Goal: Task Accomplishment & Management: Manage account settings

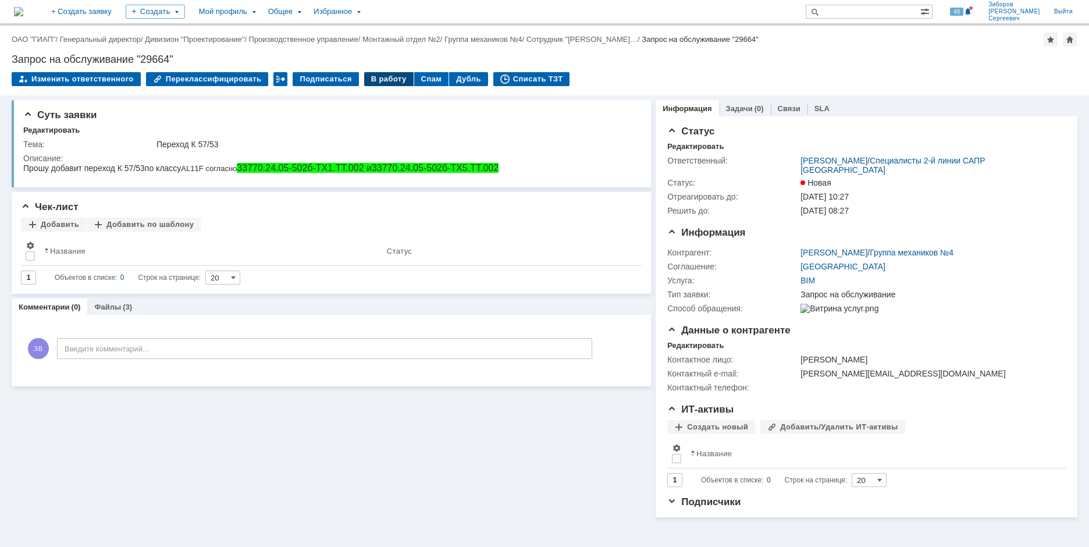
click at [375, 76] on div "В работу" at bounding box center [388, 79] width 49 height 14
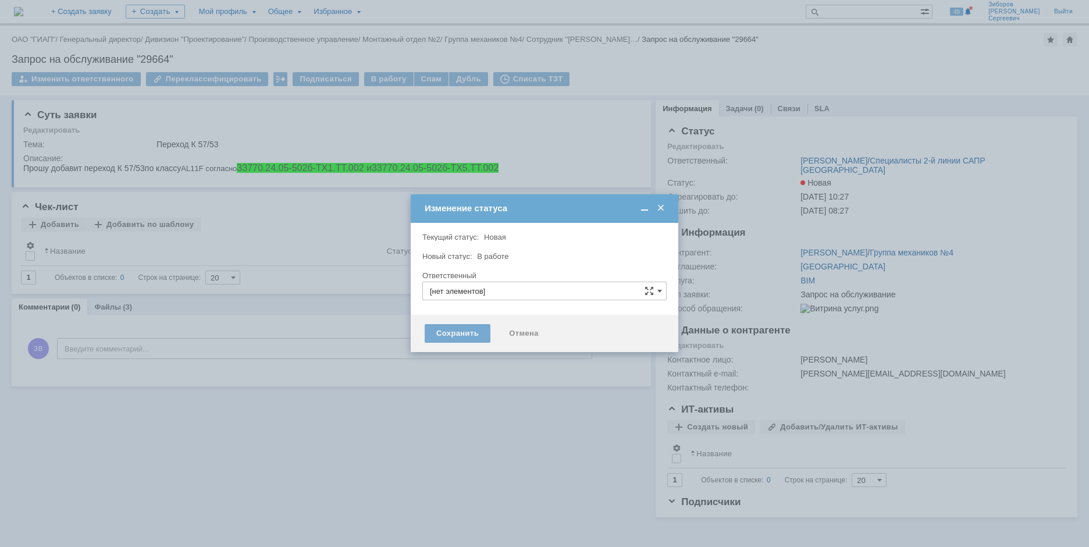
type input "[PERSON_NAME] [PERSON_NAME]"
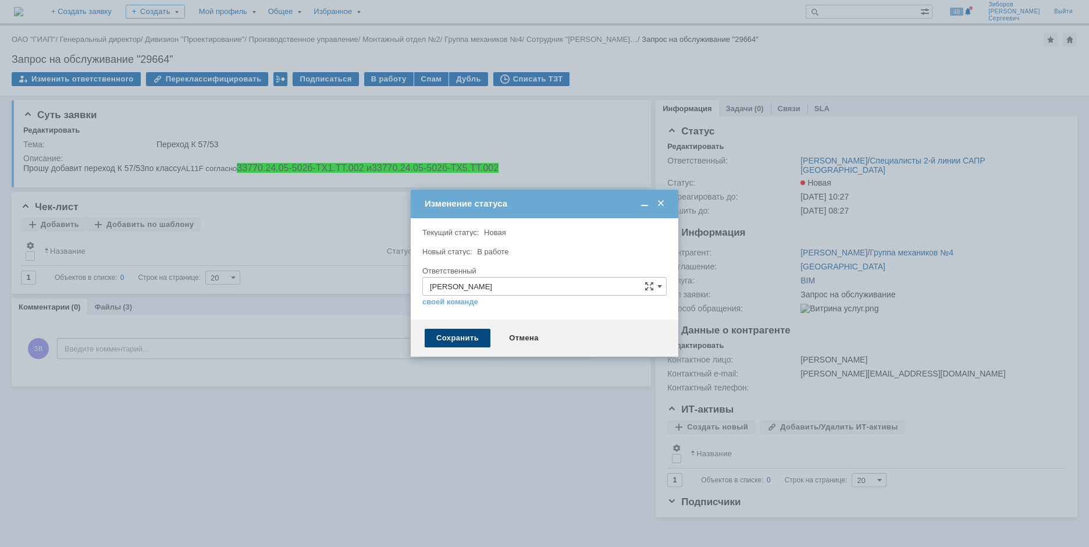
click at [456, 339] on div "Сохранить" at bounding box center [458, 338] width 66 height 19
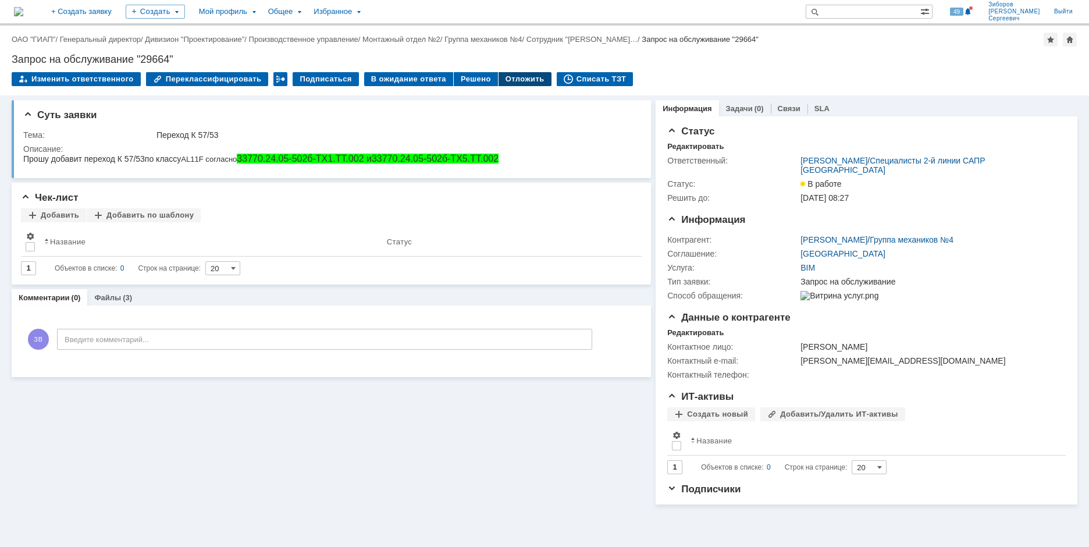
click at [518, 81] on div "Отложить" at bounding box center [525, 79] width 53 height 14
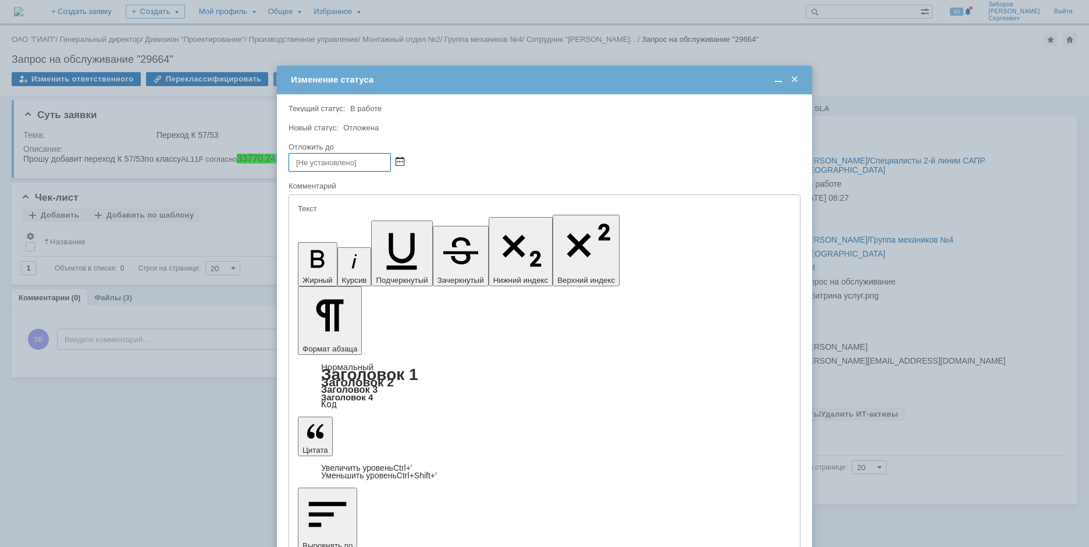
click at [400, 163] on span at bounding box center [400, 162] width 9 height 9
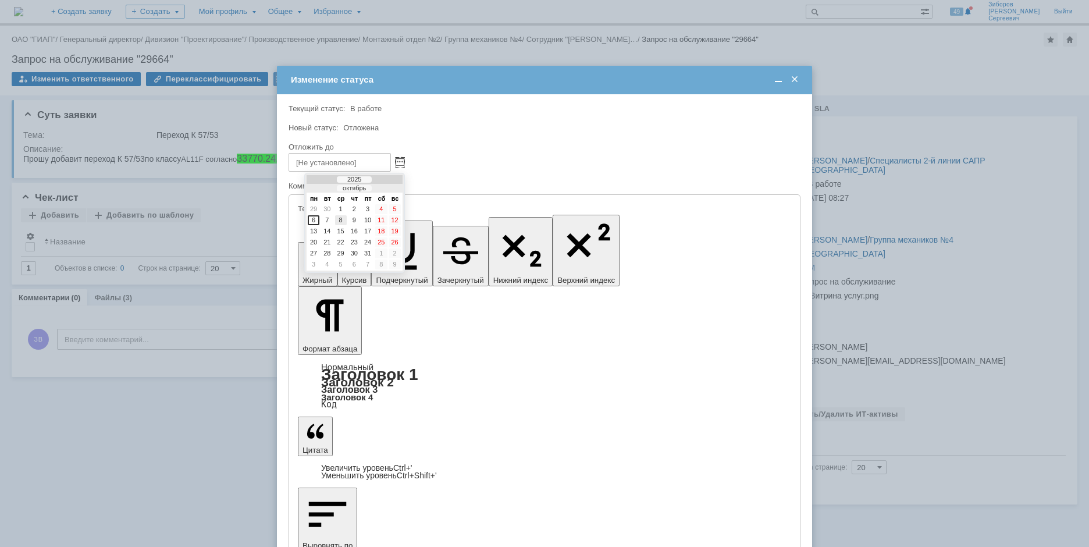
click at [340, 220] on div "8" at bounding box center [341, 220] width 12 height 10
type input "[DATE] 09:35"
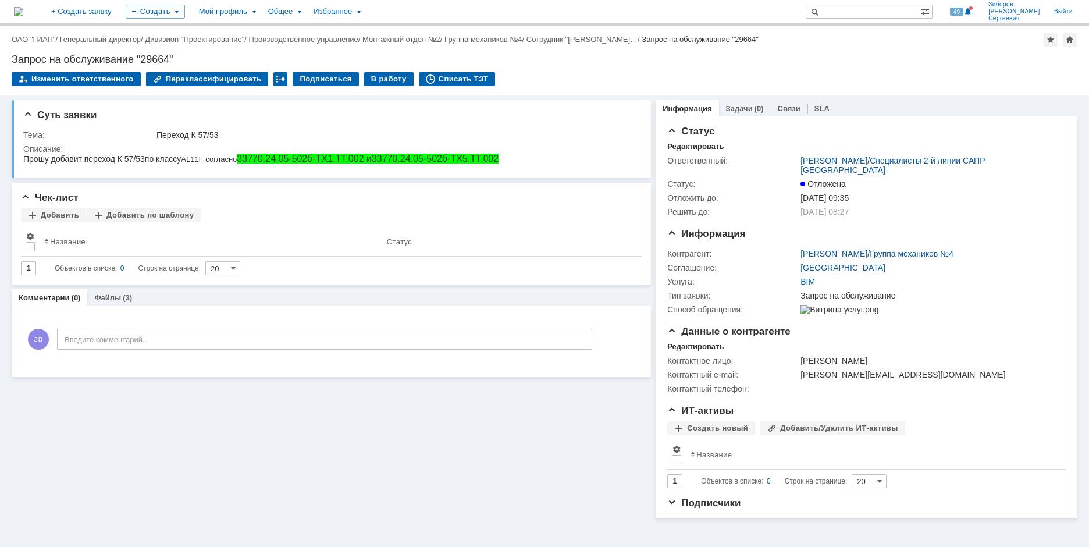
click at [23, 9] on img at bounding box center [18, 11] width 9 height 9
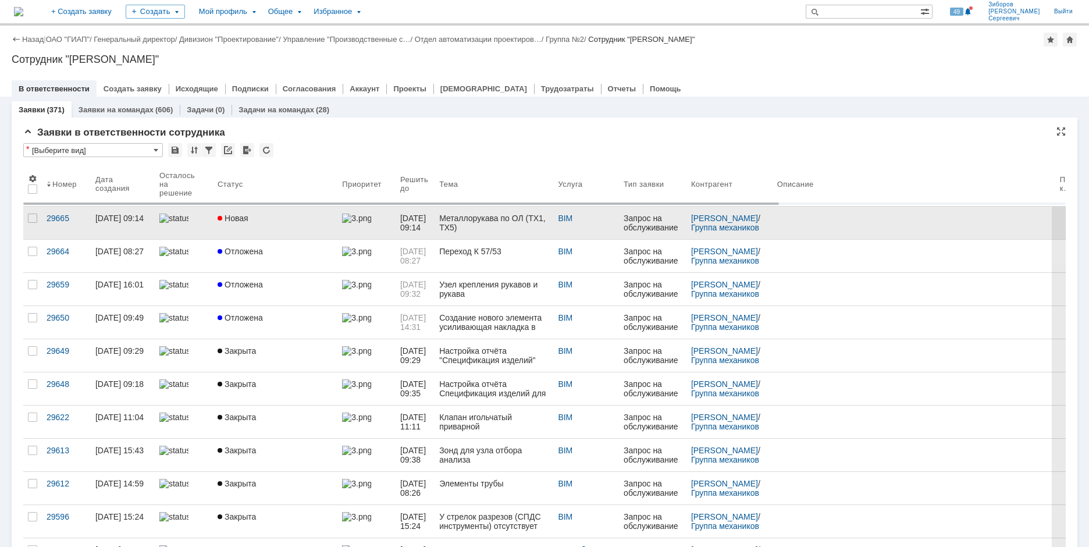
click at [271, 226] on link "Новая" at bounding box center [275, 223] width 124 height 33
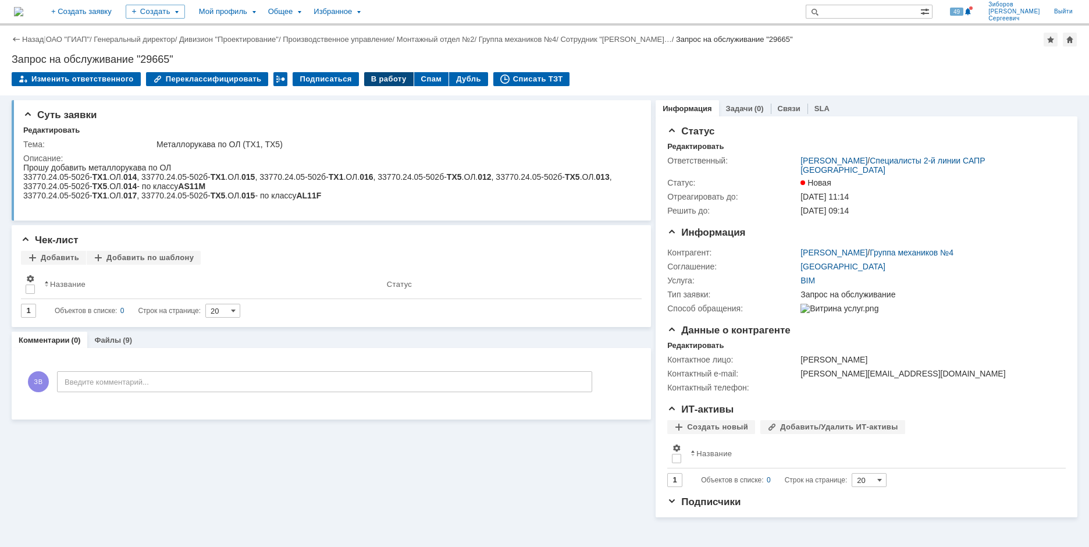
click at [386, 77] on div "В работу" at bounding box center [388, 79] width 49 height 14
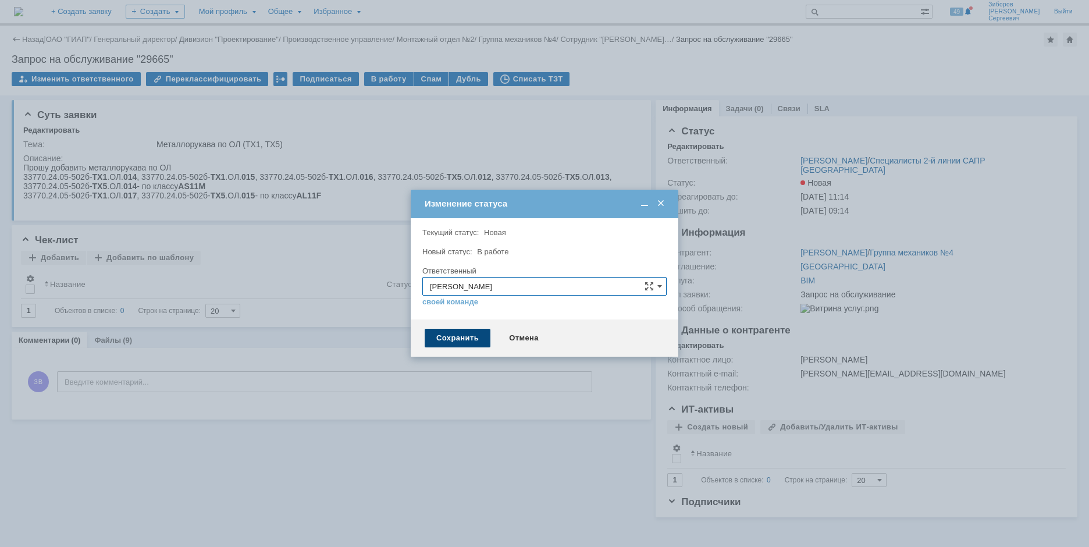
click at [467, 336] on div "Сохранить" at bounding box center [458, 338] width 66 height 19
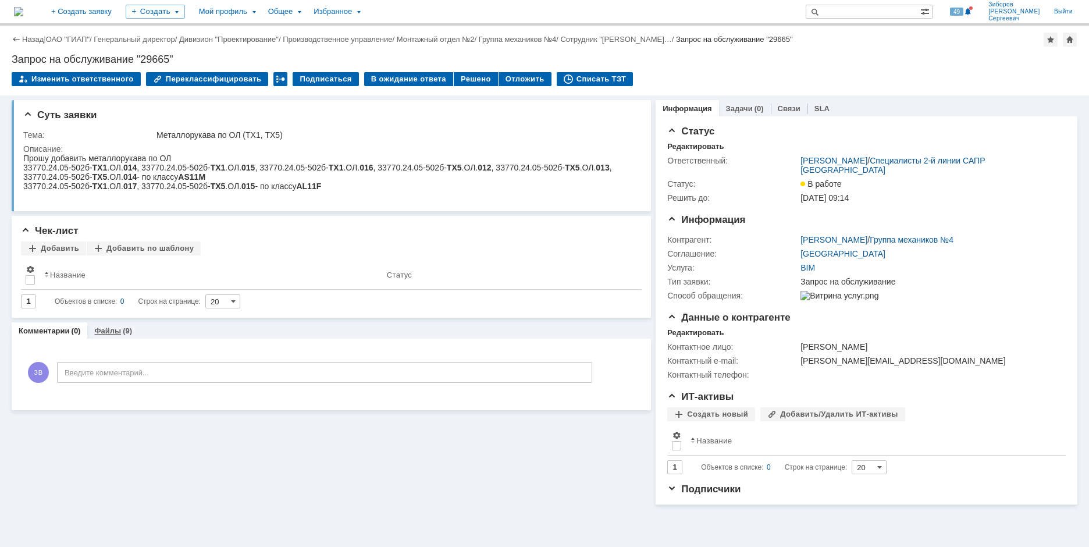
click at [123, 328] on div "(9)" at bounding box center [127, 330] width 9 height 9
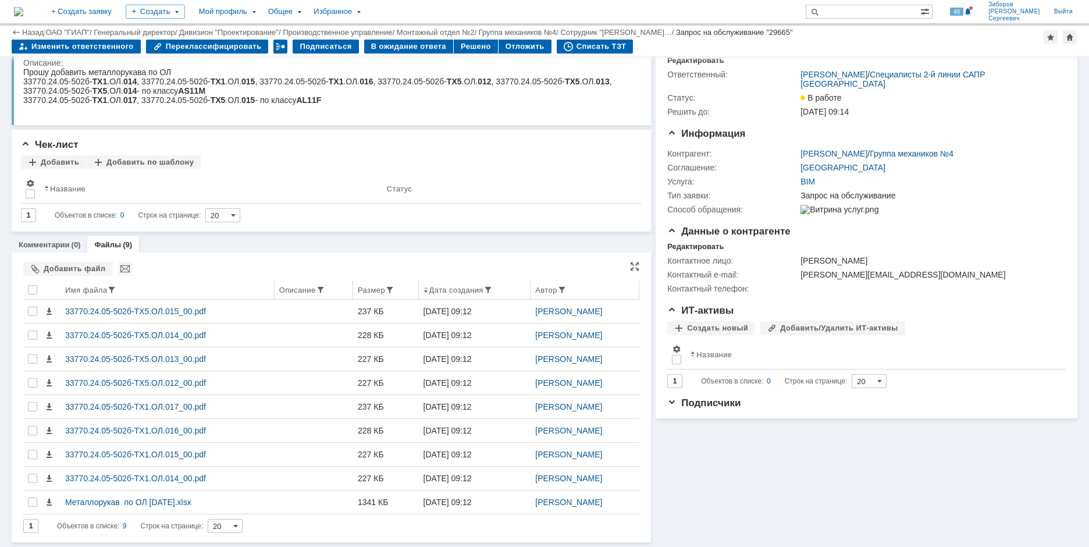
scroll to position [47, 0]
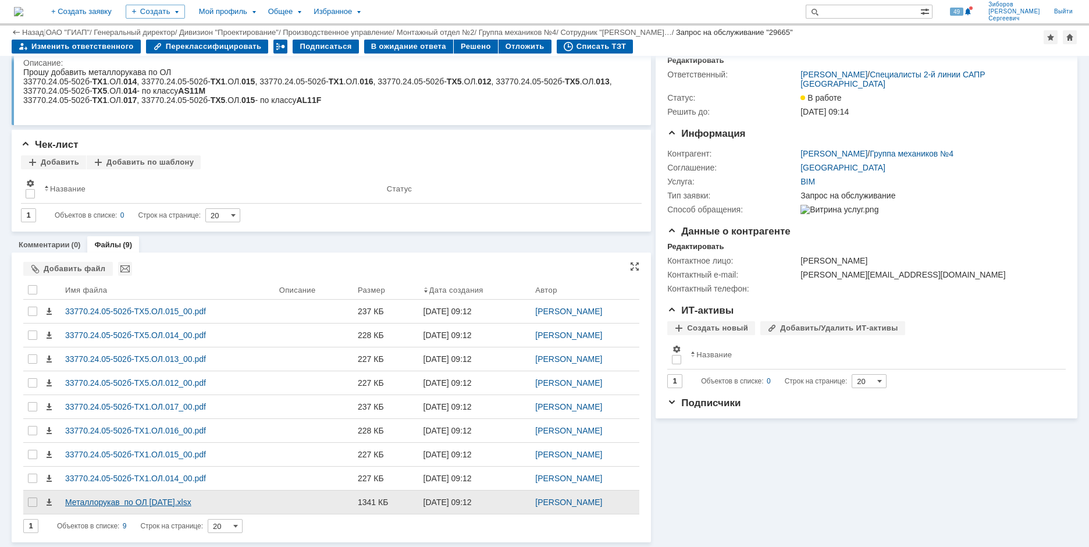
click at [130, 503] on div "Металлорукав по ОЛ 06.10.25.xlsx" at bounding box center [167, 501] width 205 height 9
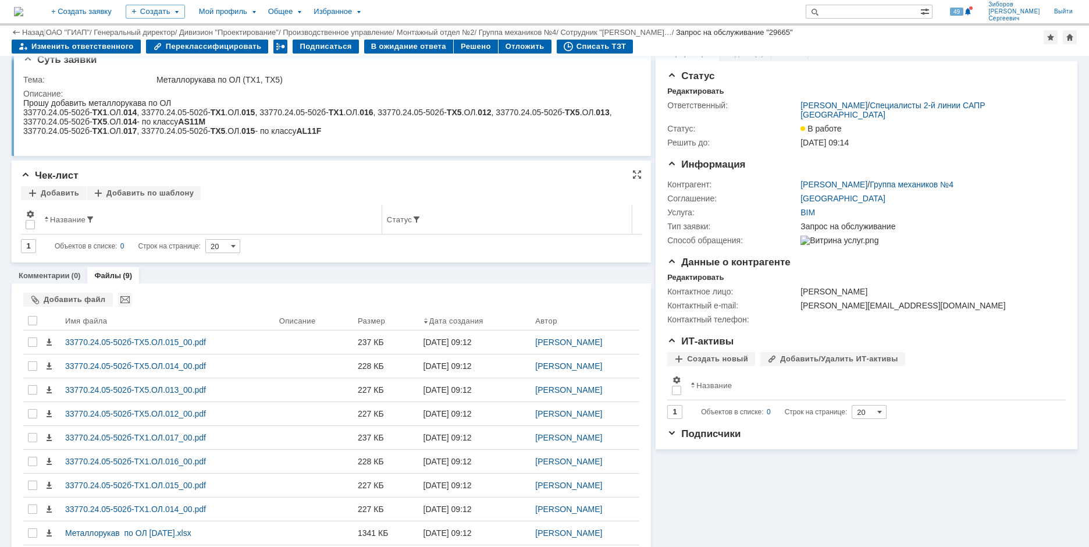
scroll to position [0, 0]
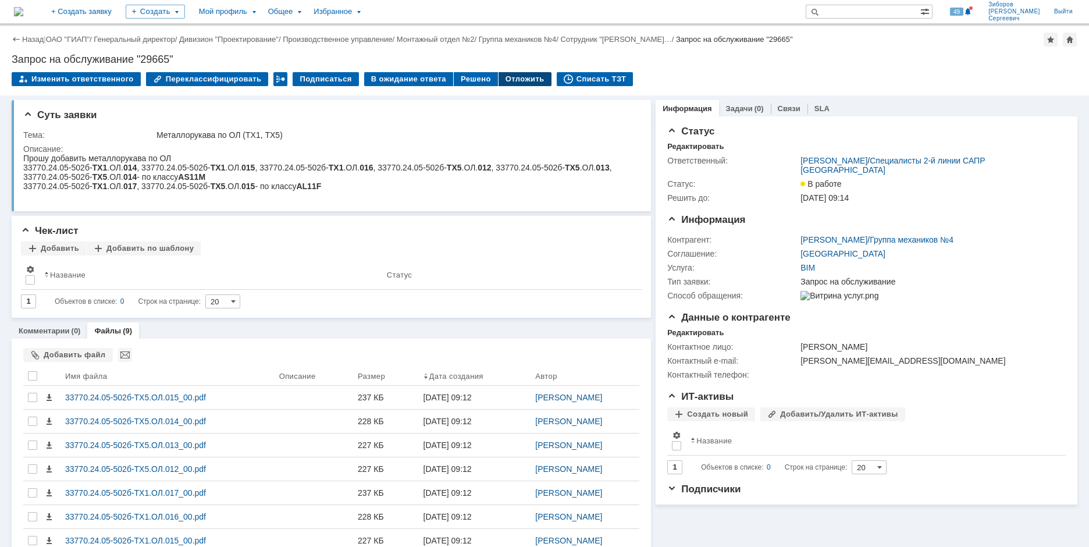
click at [499, 79] on div "Отложить" at bounding box center [525, 79] width 53 height 14
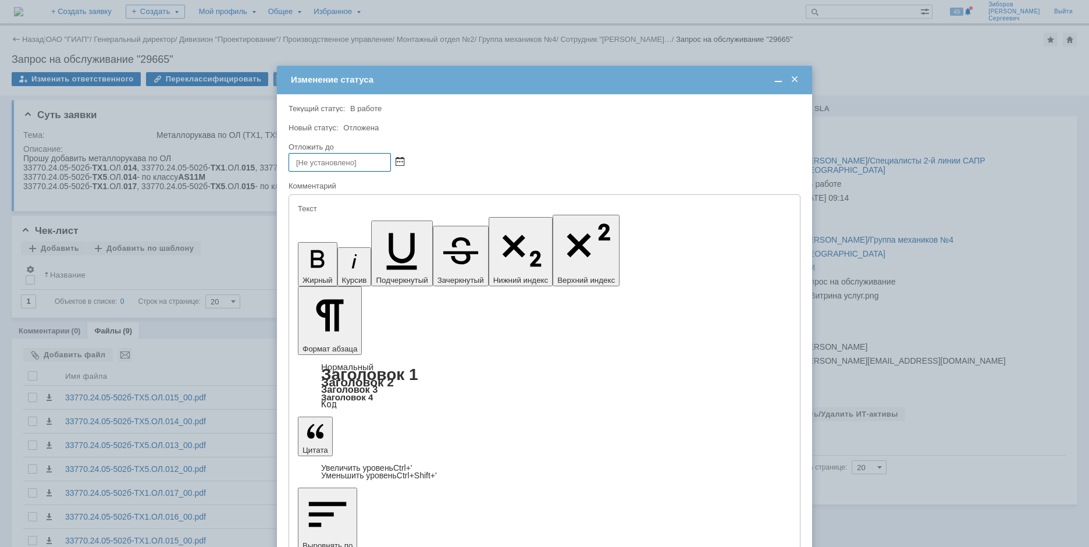
click at [400, 161] on span at bounding box center [400, 162] width 9 height 9
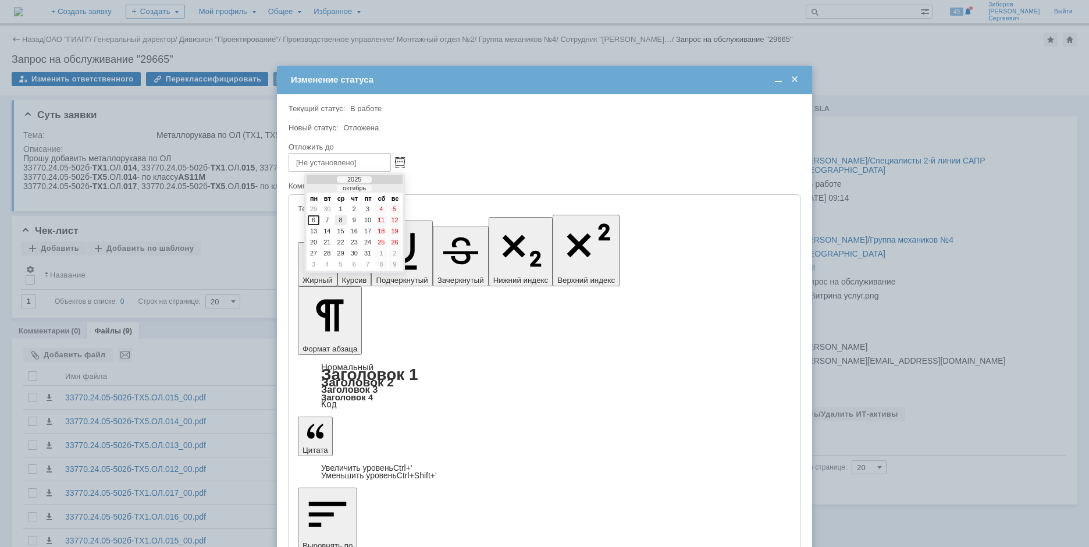
click at [338, 219] on div "8" at bounding box center [341, 220] width 12 height 10
type input "[DATE] 09:35"
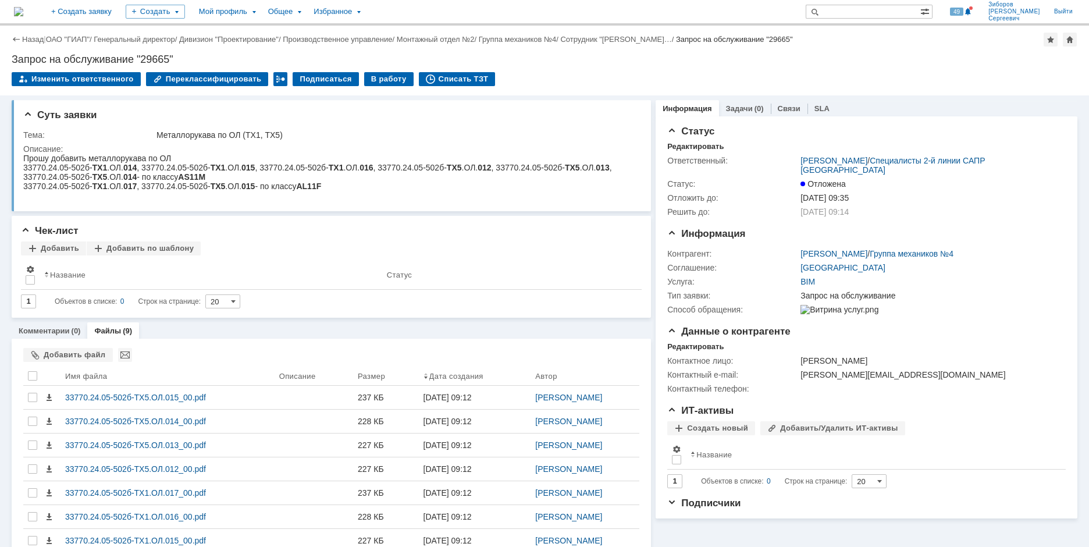
click at [23, 14] on img at bounding box center [18, 11] width 9 height 9
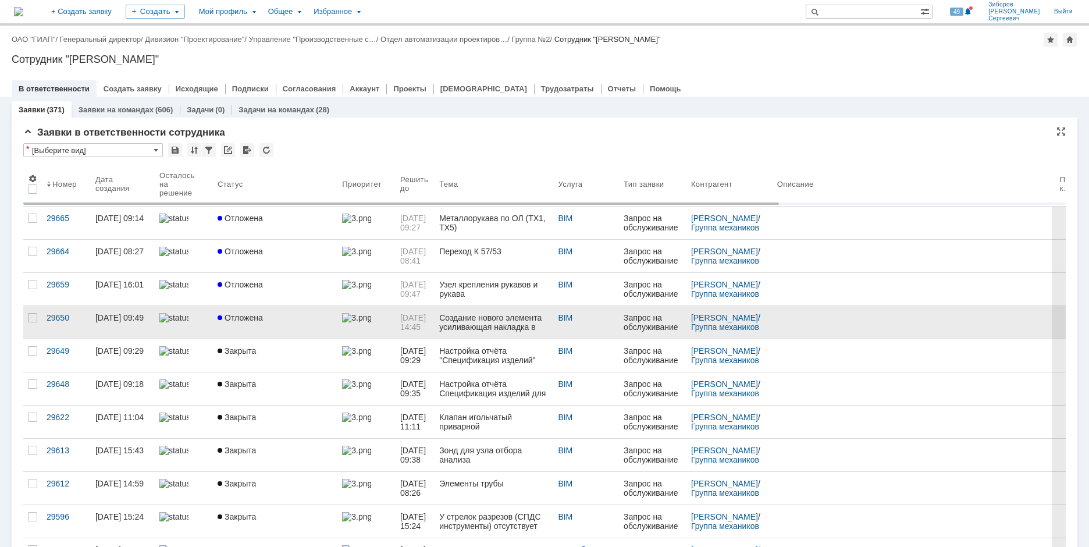
click at [264, 323] on link "Отложена" at bounding box center [275, 322] width 124 height 33
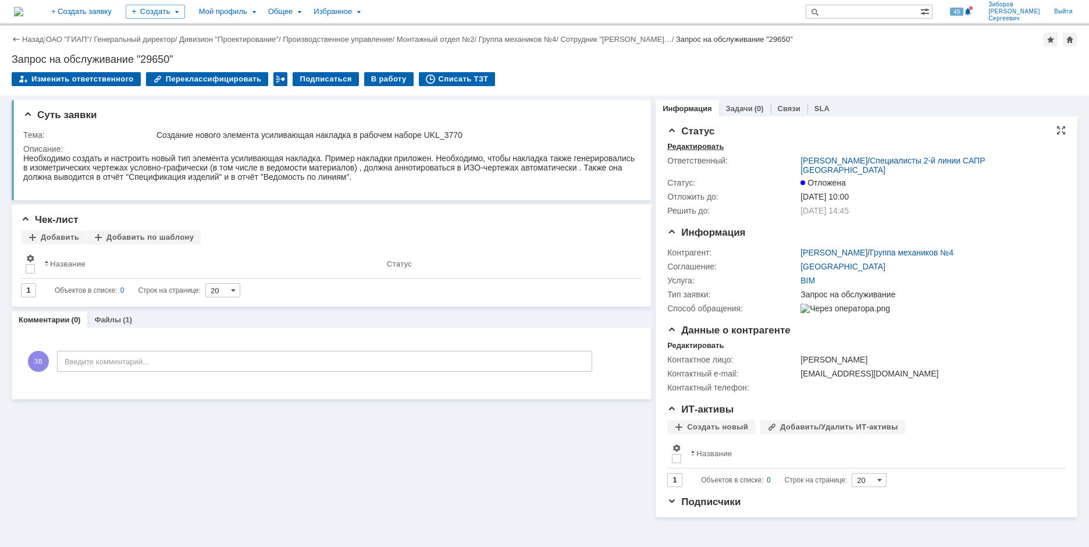
click at [701, 147] on div "Редактировать" at bounding box center [695, 146] width 56 height 9
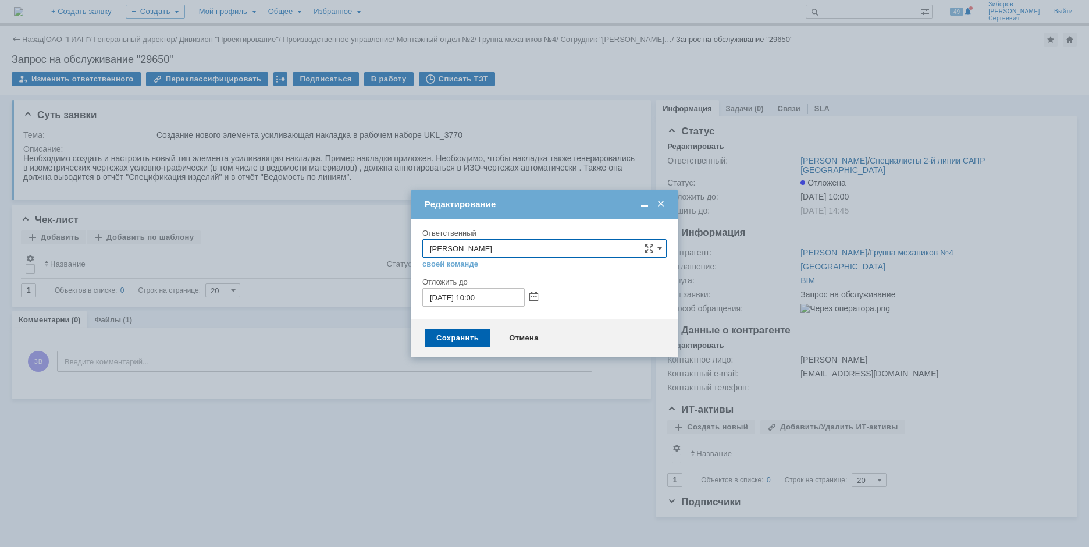
click at [438, 296] on input "06.10.2025 10:00" at bounding box center [473, 297] width 102 height 19
type input "[DATE] 13:30"
click at [451, 337] on div "Сохранить" at bounding box center [458, 338] width 66 height 19
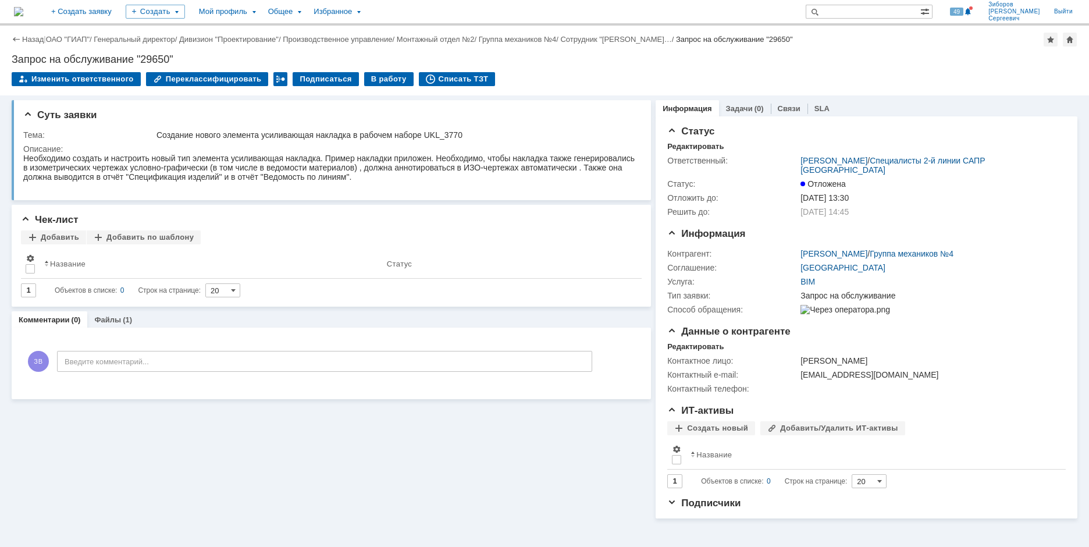
click at [23, 7] on img at bounding box center [18, 11] width 9 height 9
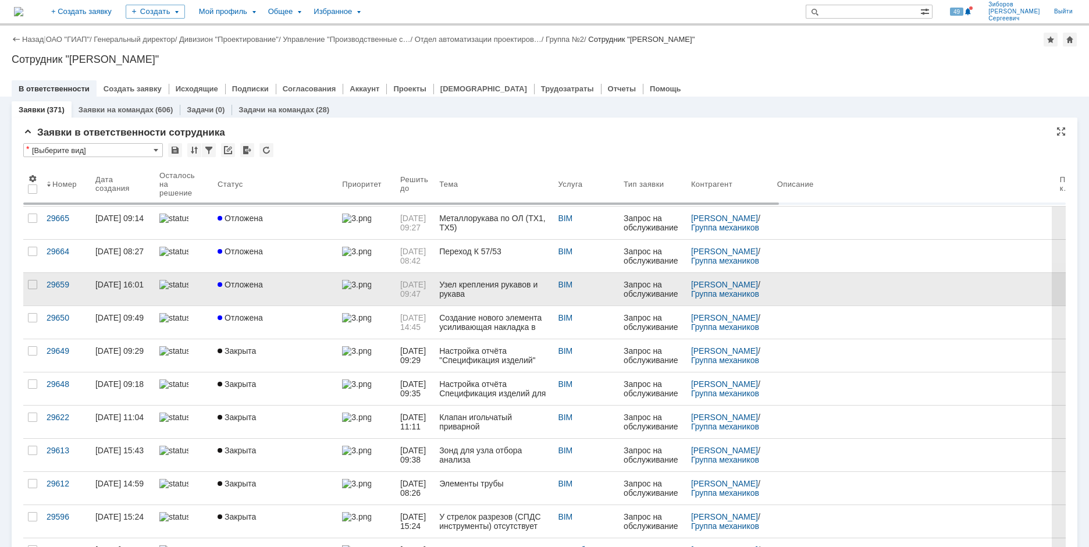
click at [221, 280] on div at bounding box center [221, 284] width 7 height 9
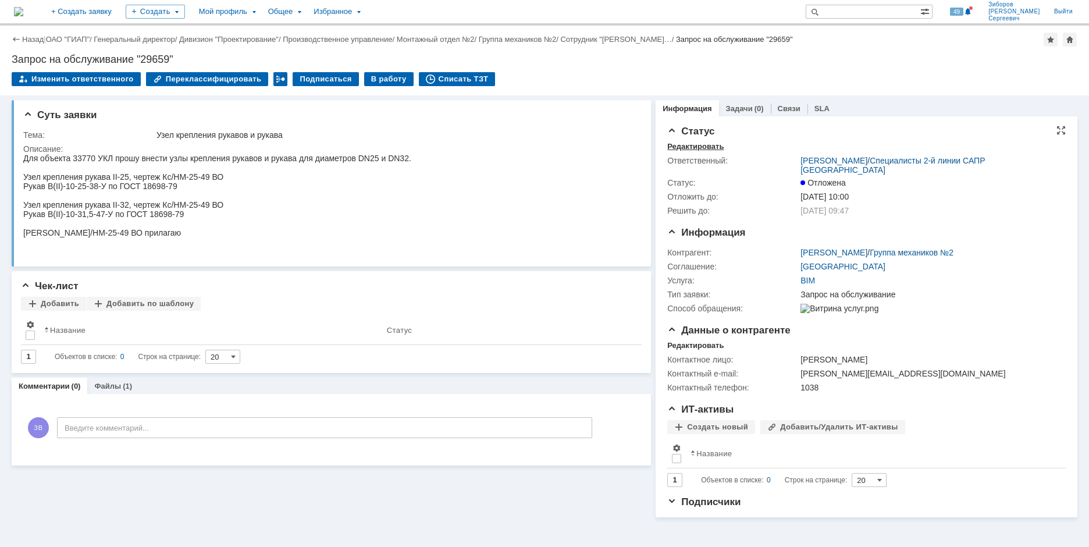
click at [707, 142] on div "Редактировать" at bounding box center [695, 146] width 56 height 9
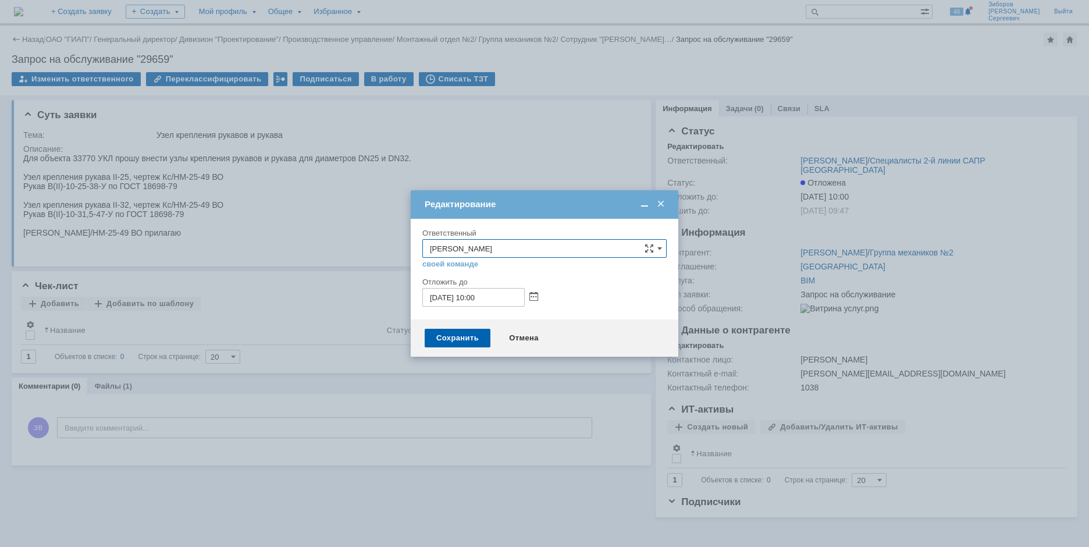
click at [477, 296] on input "06.10.2025 10:00" at bounding box center [473, 297] width 102 height 19
type input "[DATE] 11:00"
click at [463, 344] on div "Сохранить" at bounding box center [458, 338] width 66 height 19
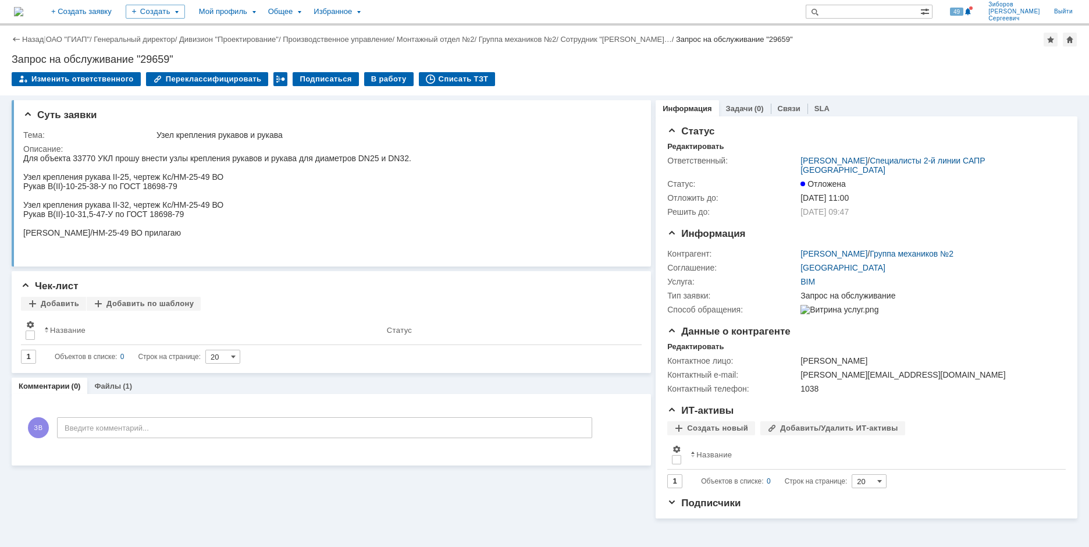
click at [23, 7] on img at bounding box center [18, 11] width 9 height 9
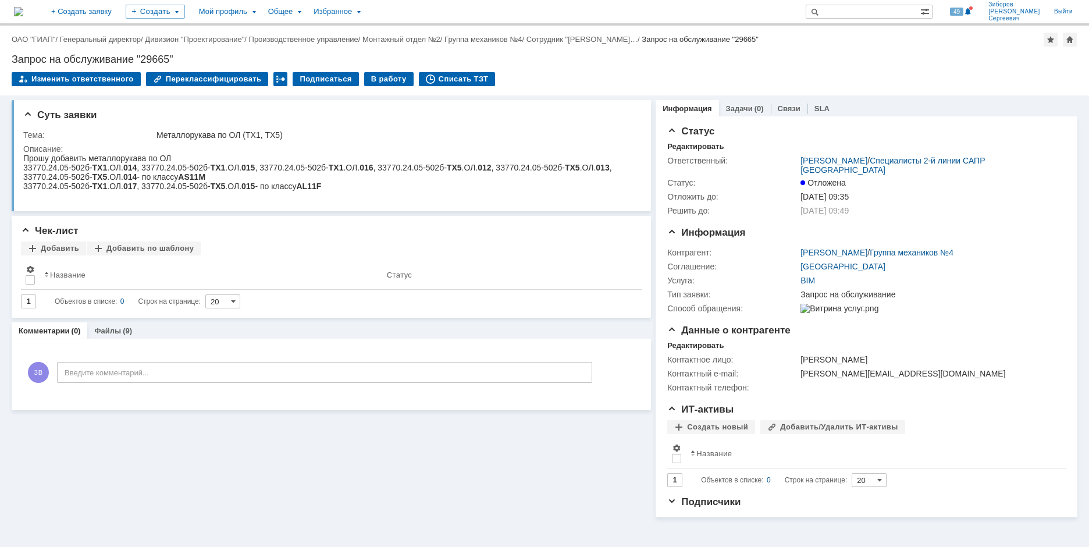
click at [23, 9] on img at bounding box center [18, 11] width 9 height 9
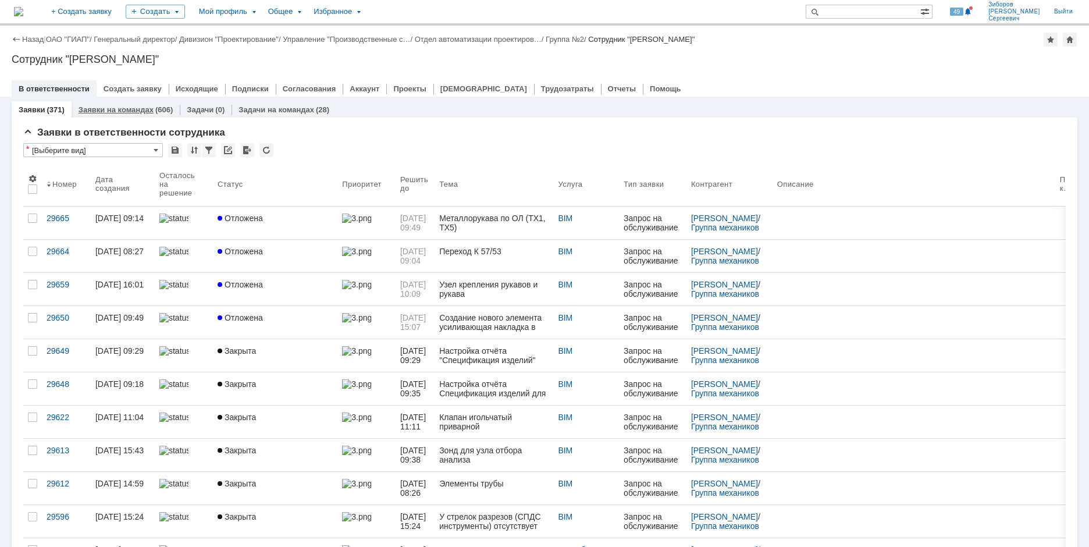
click at [132, 111] on link "Заявки на командах" at bounding box center [116, 109] width 75 height 9
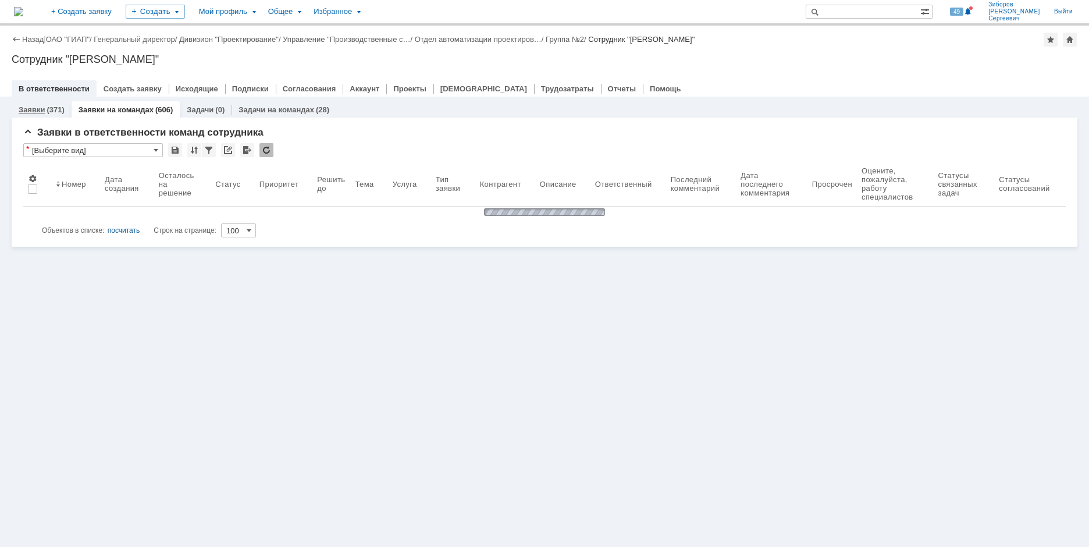
click at [44, 108] on link "Заявки" at bounding box center [32, 109] width 26 height 9
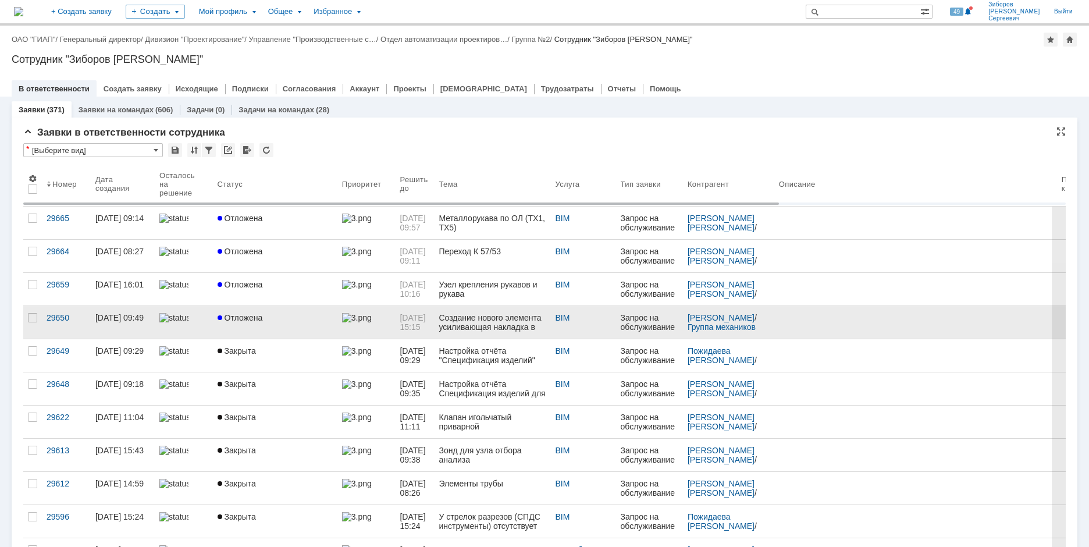
click at [263, 313] on div "Отложена" at bounding box center [275, 317] width 115 height 9
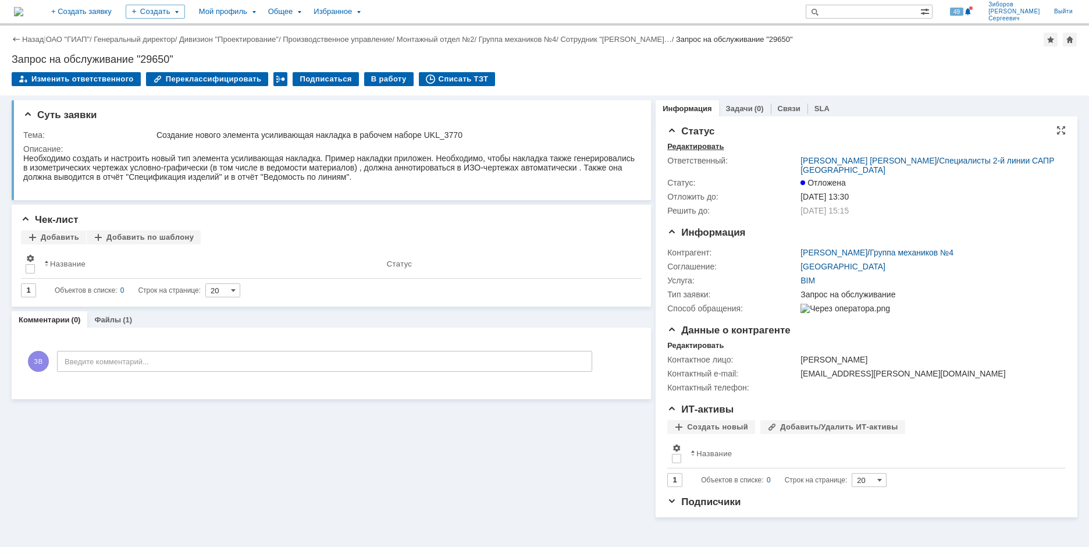
click at [711, 147] on div "Редактировать" at bounding box center [695, 146] width 56 height 9
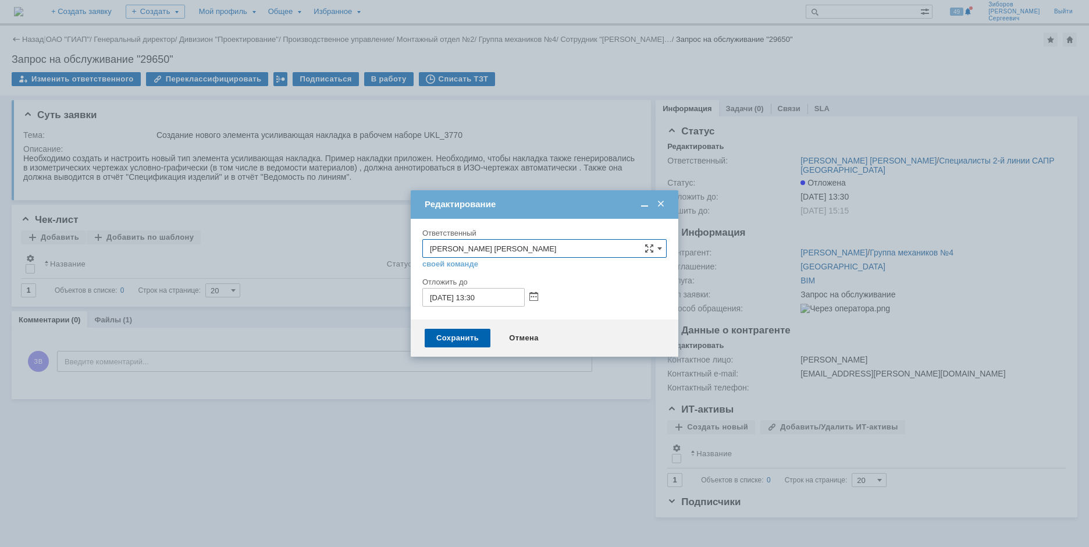
click at [439, 297] on input "[DATE] 13:30" at bounding box center [473, 297] width 102 height 19
click at [479, 294] on input "[DATE] 13:30" at bounding box center [473, 297] width 102 height 19
type input "[DATE] 08:00"
click at [474, 332] on div "Сохранить" at bounding box center [458, 338] width 66 height 19
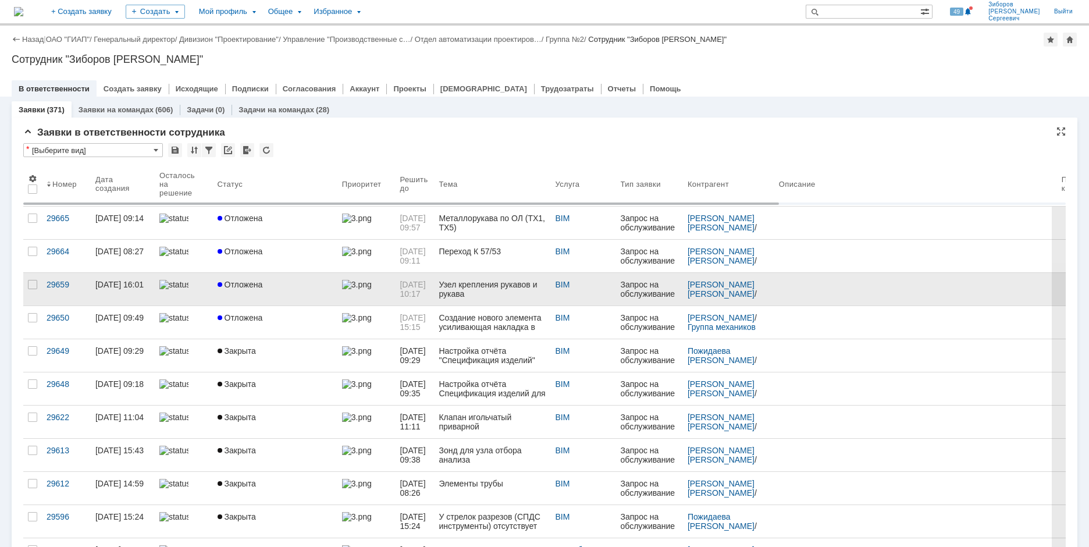
click at [277, 285] on div "Отложена" at bounding box center [275, 284] width 115 height 9
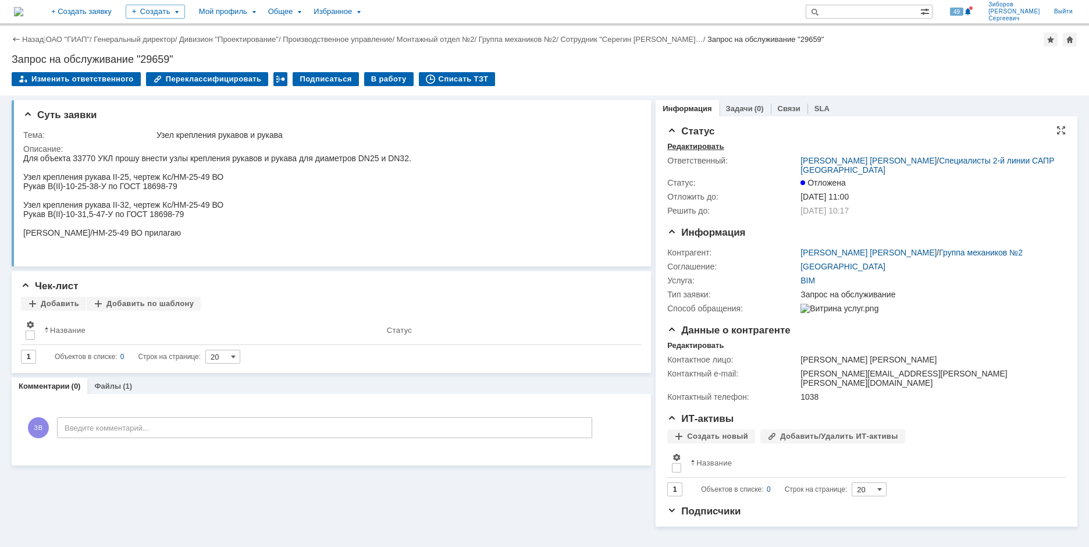
click at [696, 144] on div "Редактировать" at bounding box center [695, 146] width 56 height 9
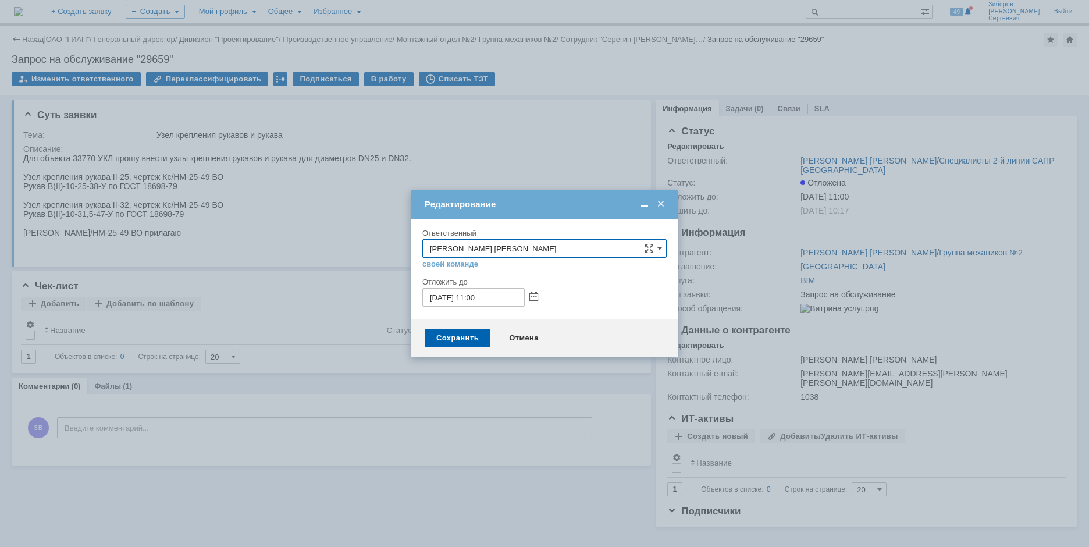
click at [478, 295] on input "[DATE] 11:00" at bounding box center [473, 297] width 102 height 19
type input "[DATE] 13:30"
click at [469, 333] on div "Сохранить" at bounding box center [458, 338] width 66 height 19
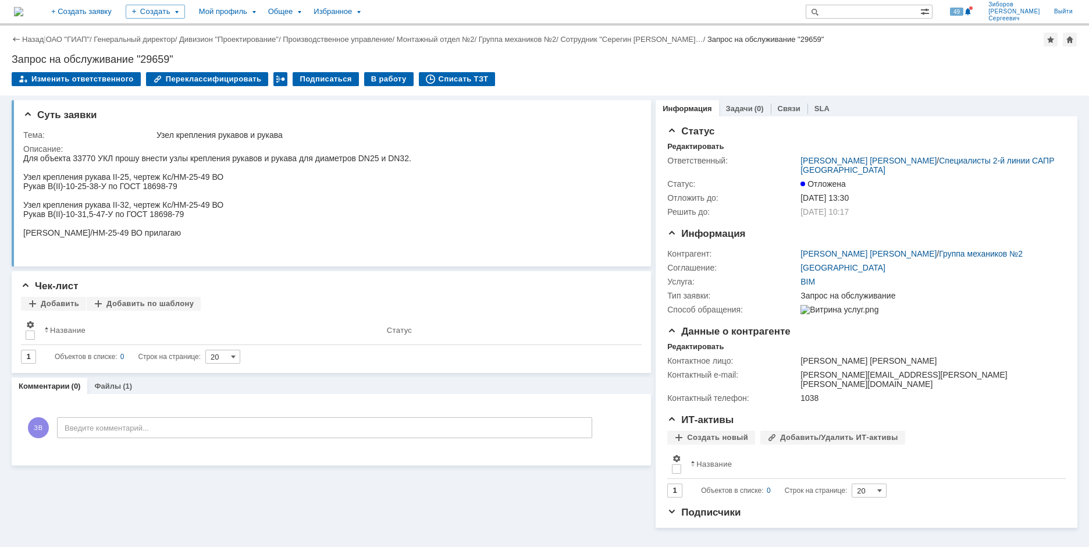
click at [23, 16] on img at bounding box center [18, 11] width 9 height 9
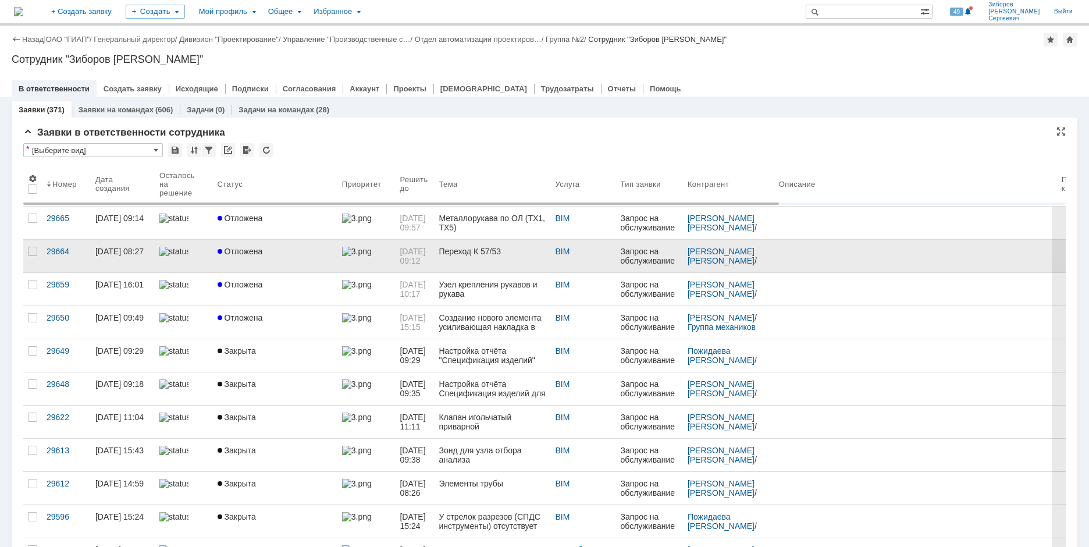
click at [251, 257] on link "Отложена" at bounding box center [275, 256] width 124 height 33
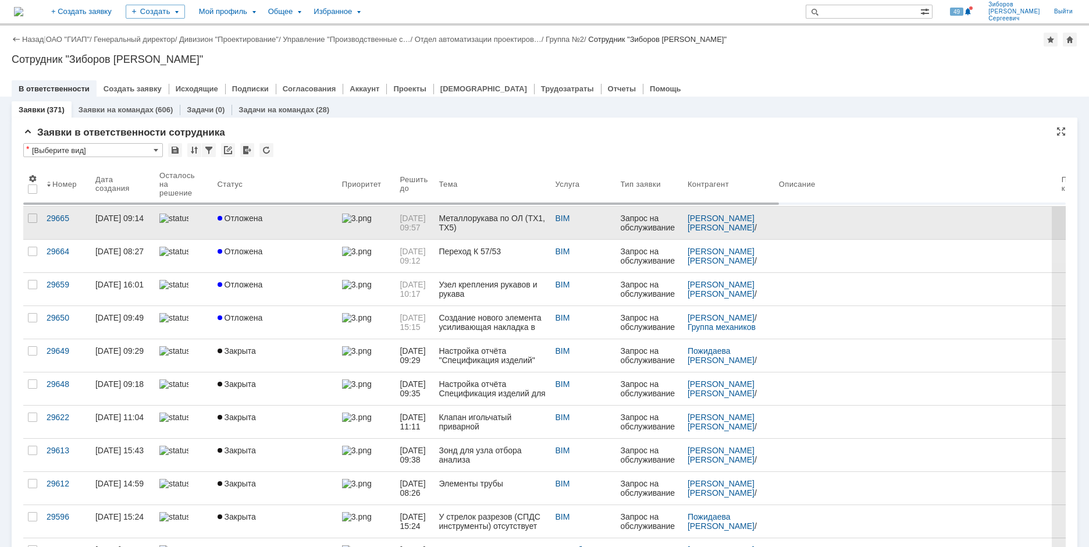
click at [253, 219] on span "Отложена" at bounding box center [240, 218] width 45 height 9
